Goal: Task Accomplishment & Management: Manage account settings

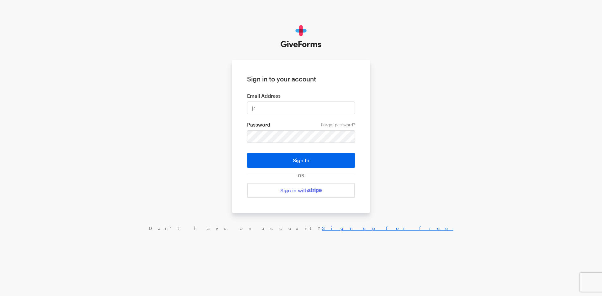
type input "[EMAIL_ADDRESS][DOMAIN_NAME]"
click at [247, 153] on button "Sign In" at bounding box center [301, 160] width 108 height 15
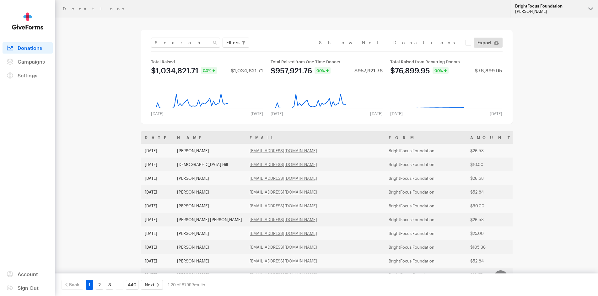
click at [532, 9] on div "Julie Ray" at bounding box center [549, 11] width 68 height 5
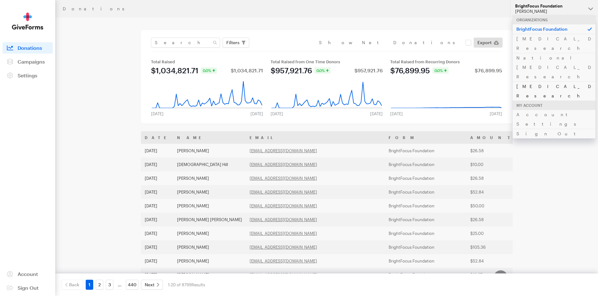
click at [529, 82] on link "Alzheimer's Disease Research" at bounding box center [553, 91] width 83 height 19
